Goal: Communication & Community: Answer question/provide support

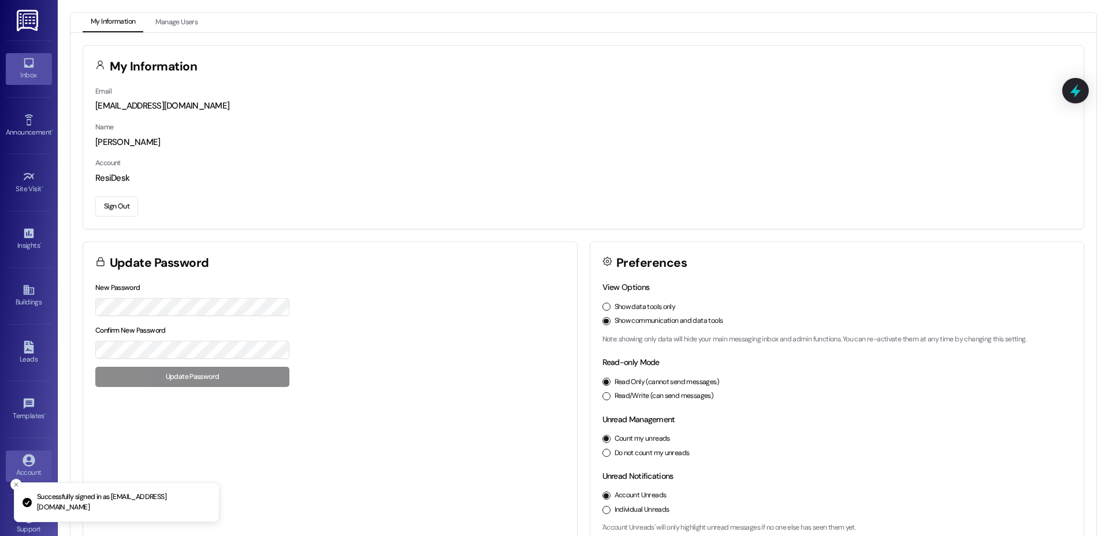
click at [35, 69] on div "Inbox" at bounding box center [29, 75] width 58 height 12
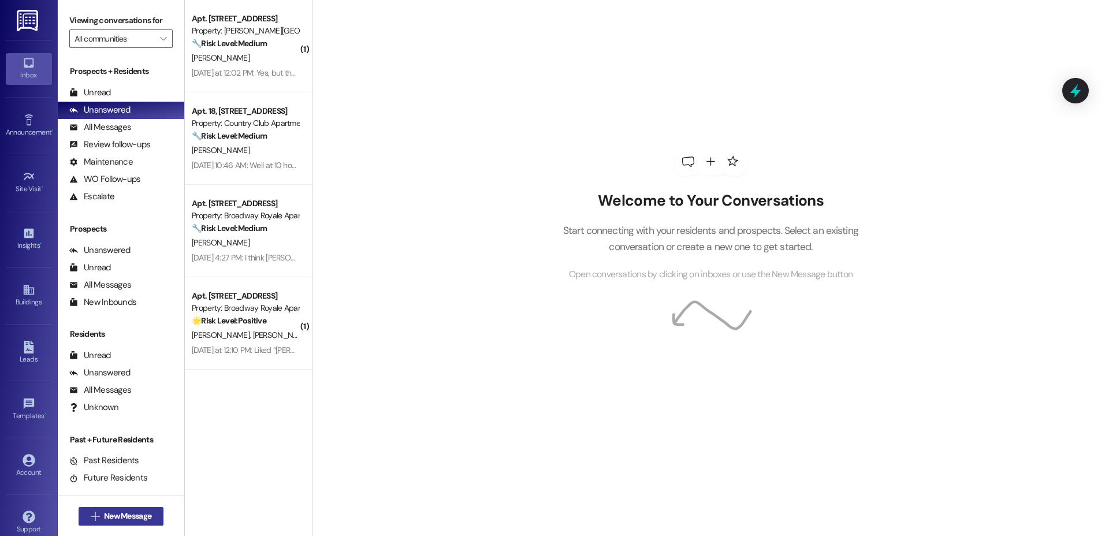
click at [133, 519] on span "New Message" at bounding box center [127, 516] width 47 height 12
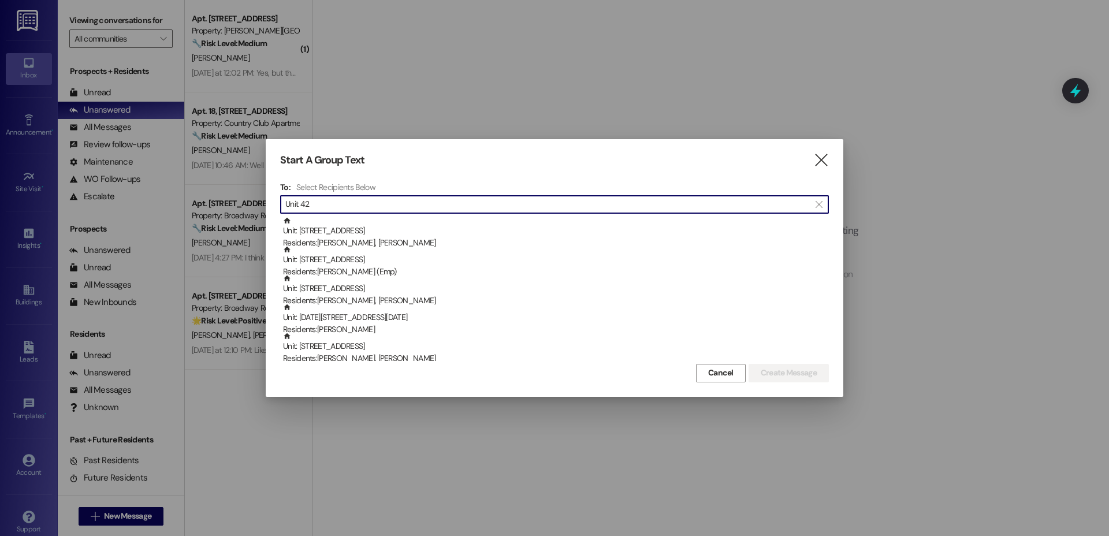
type input "Unit 42"
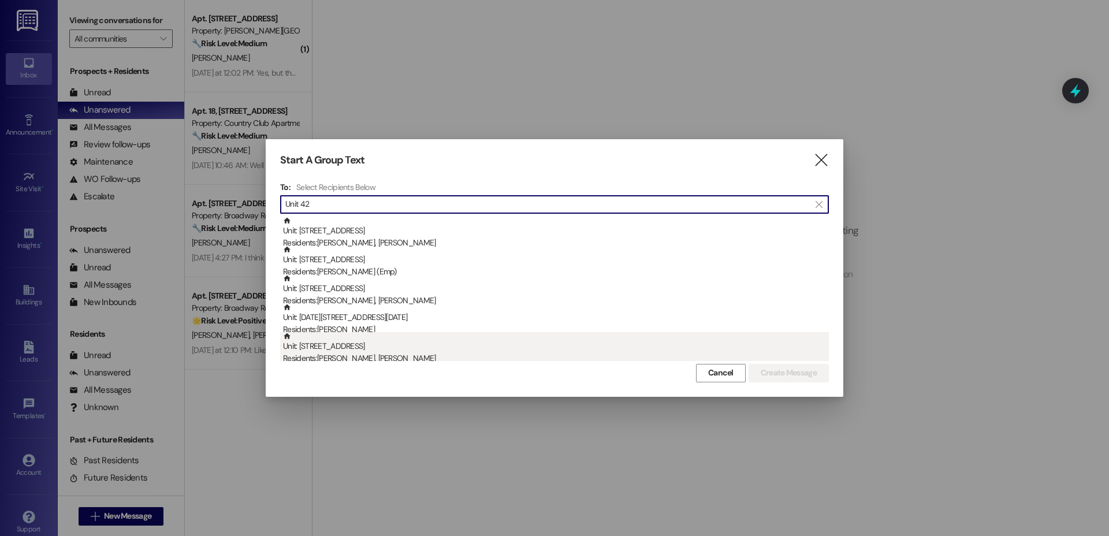
click at [333, 351] on div "Unit: [STREET_ADDRESS] Residents: [PERSON_NAME], [PERSON_NAME]" at bounding box center [556, 348] width 546 height 33
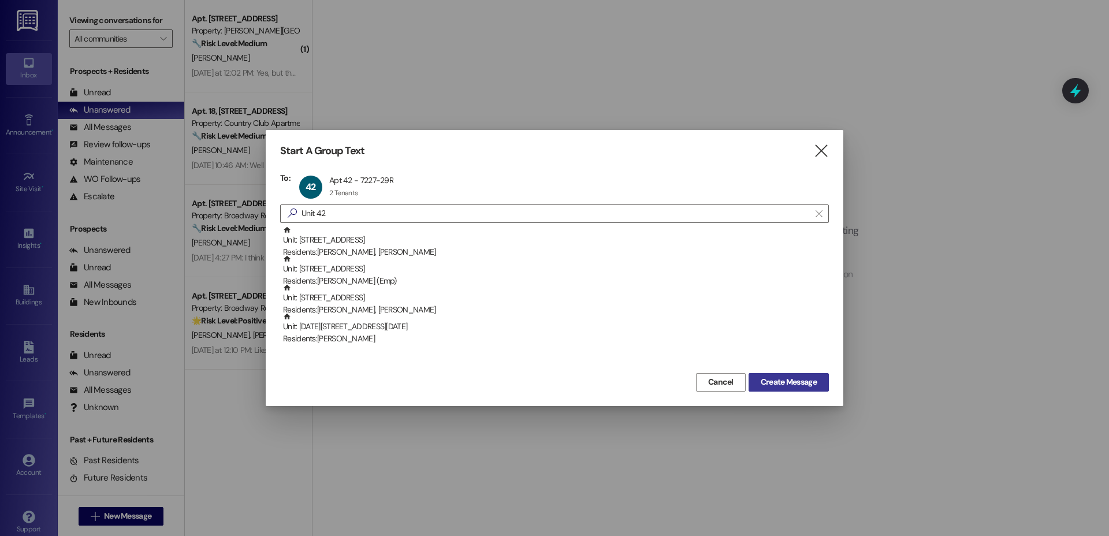
click at [771, 384] on span "Create Message" at bounding box center [789, 382] width 56 height 12
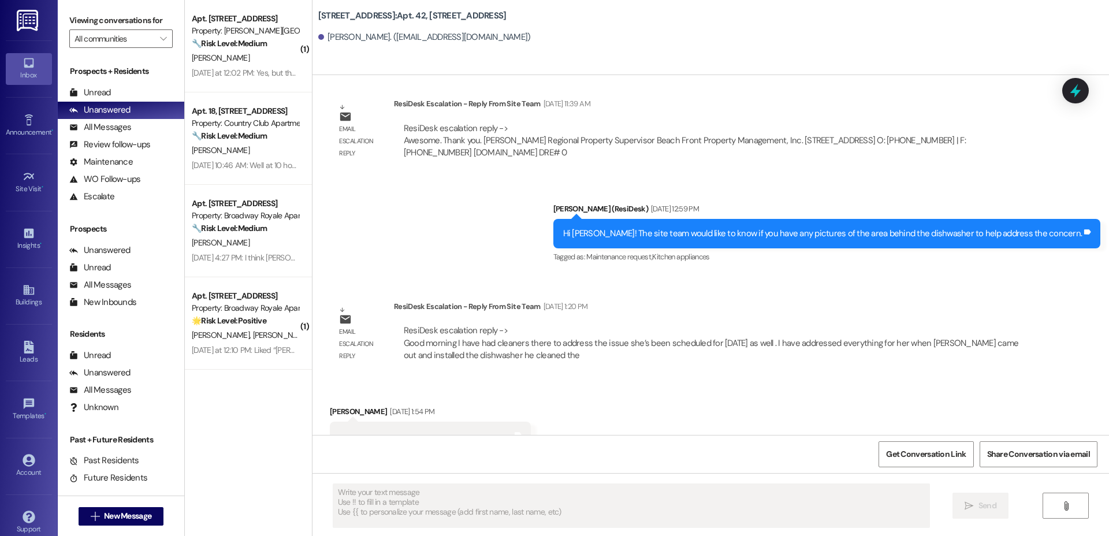
type textarea "Fetching suggested responses. Please feel free to read through the conversation…"
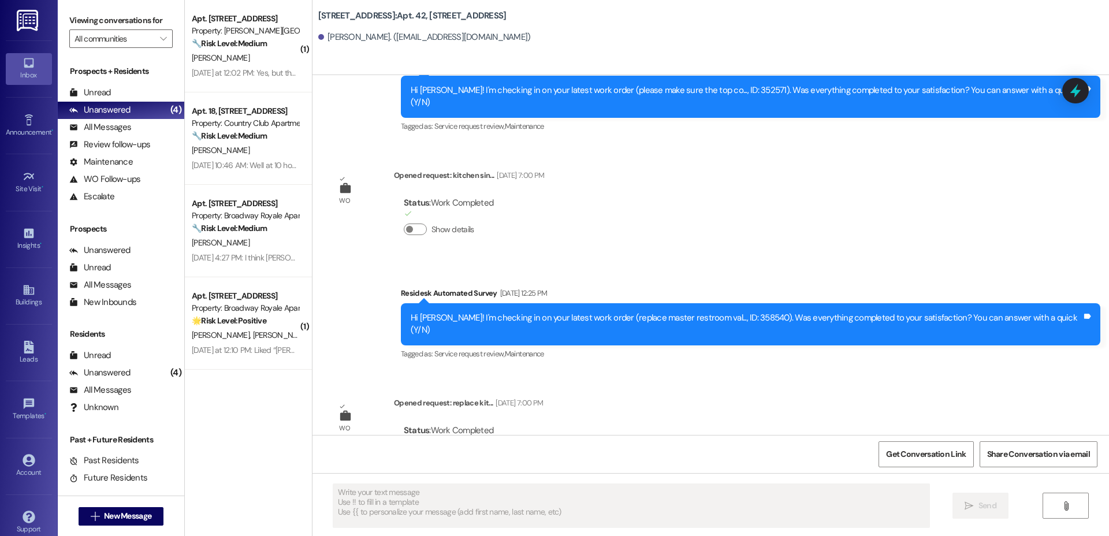
scroll to position [2396, 0]
